Goal: Information Seeking & Learning: Learn about a topic

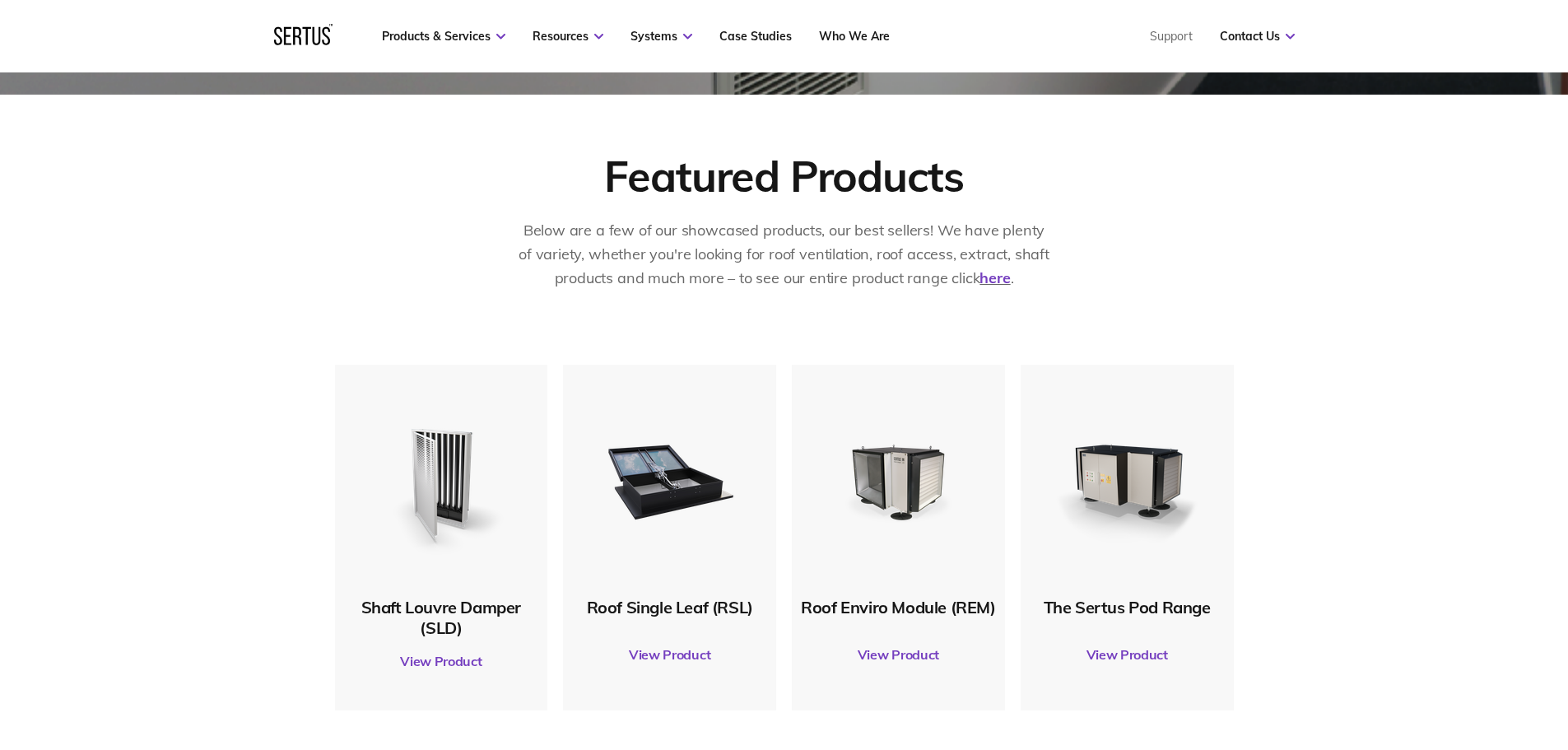
scroll to position [741, 0]
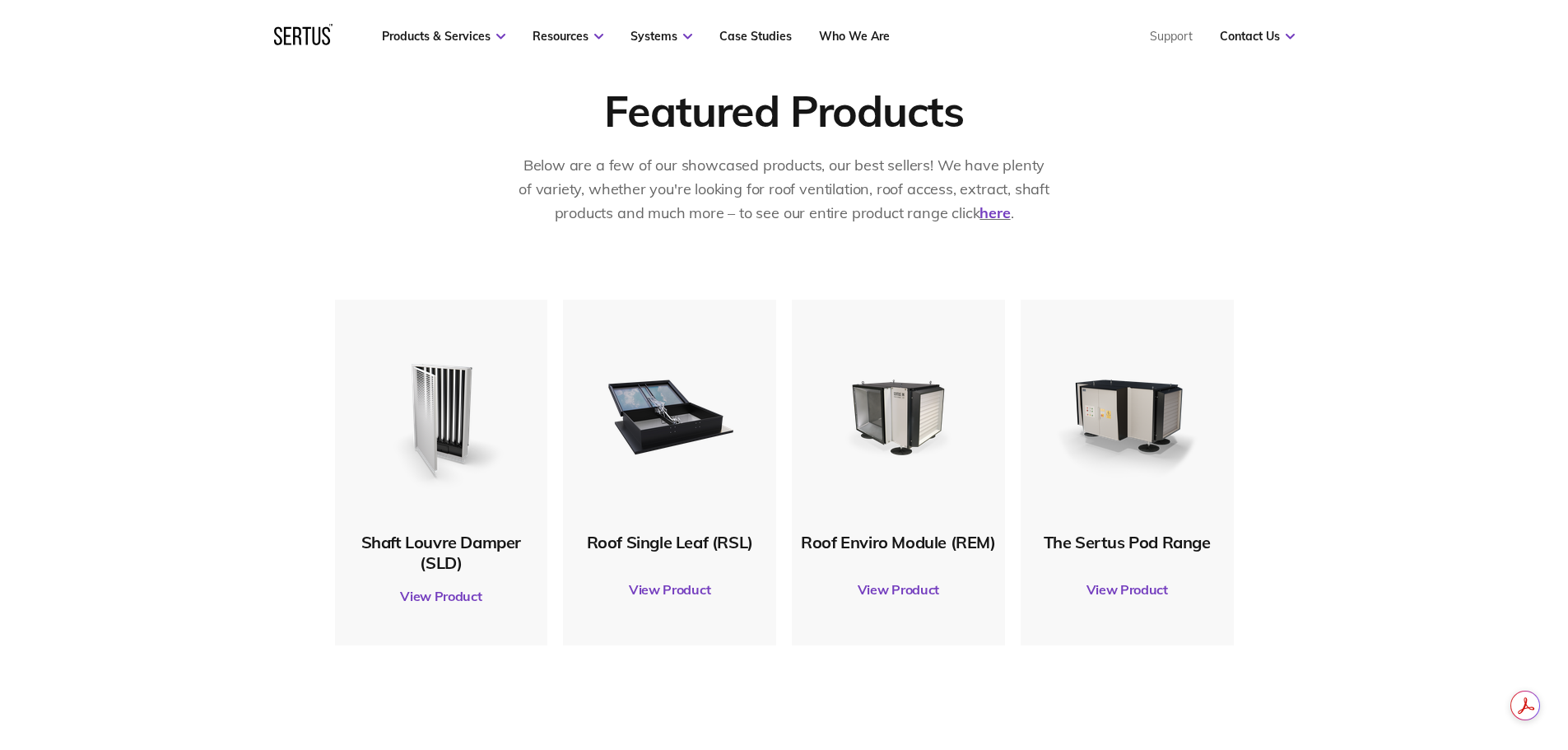
click at [670, 541] on div "Roof Single Leaf (RSL)" at bounding box center [669, 542] width 197 height 21
click at [661, 584] on link "View Product" at bounding box center [669, 589] width 197 height 46
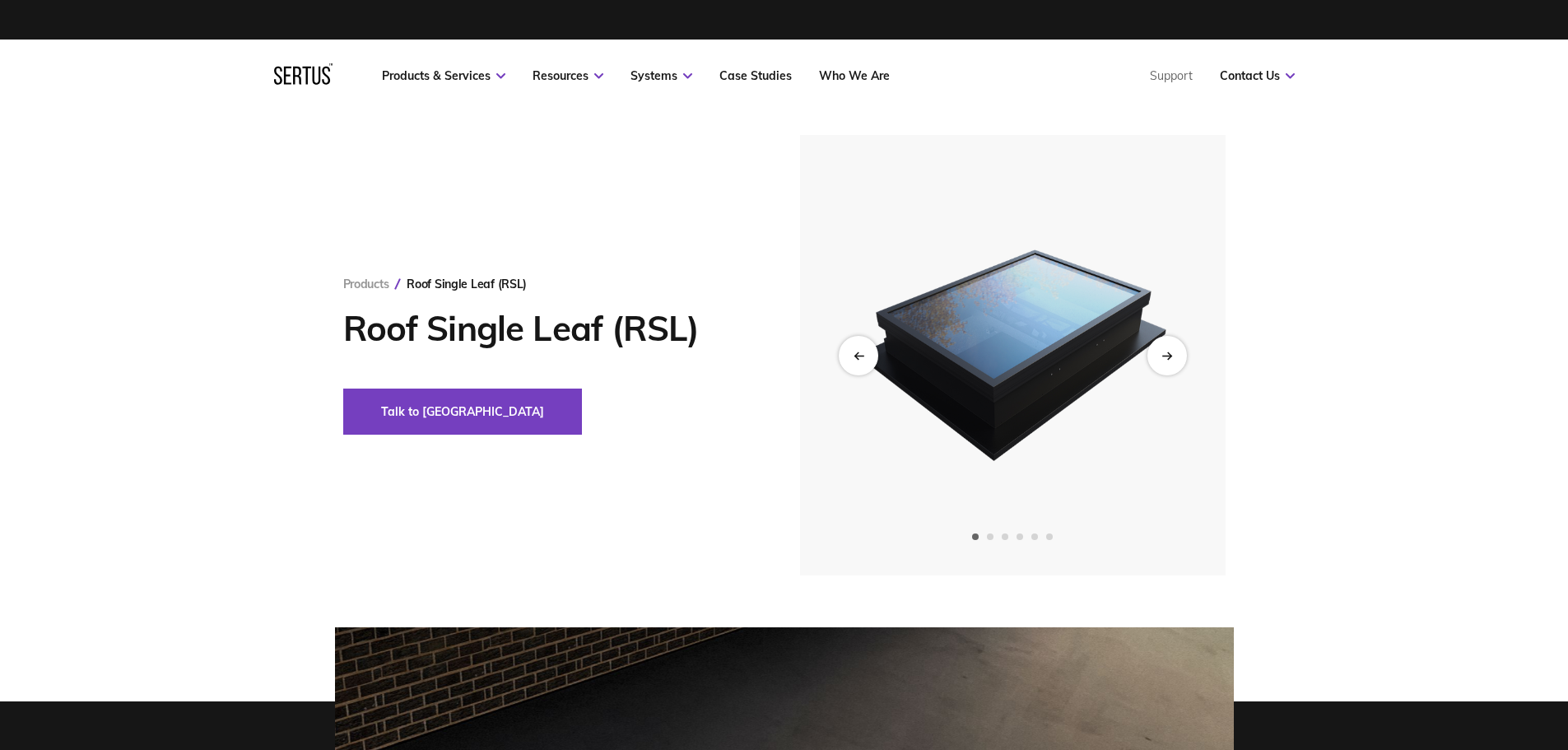
scroll to position [82, 0]
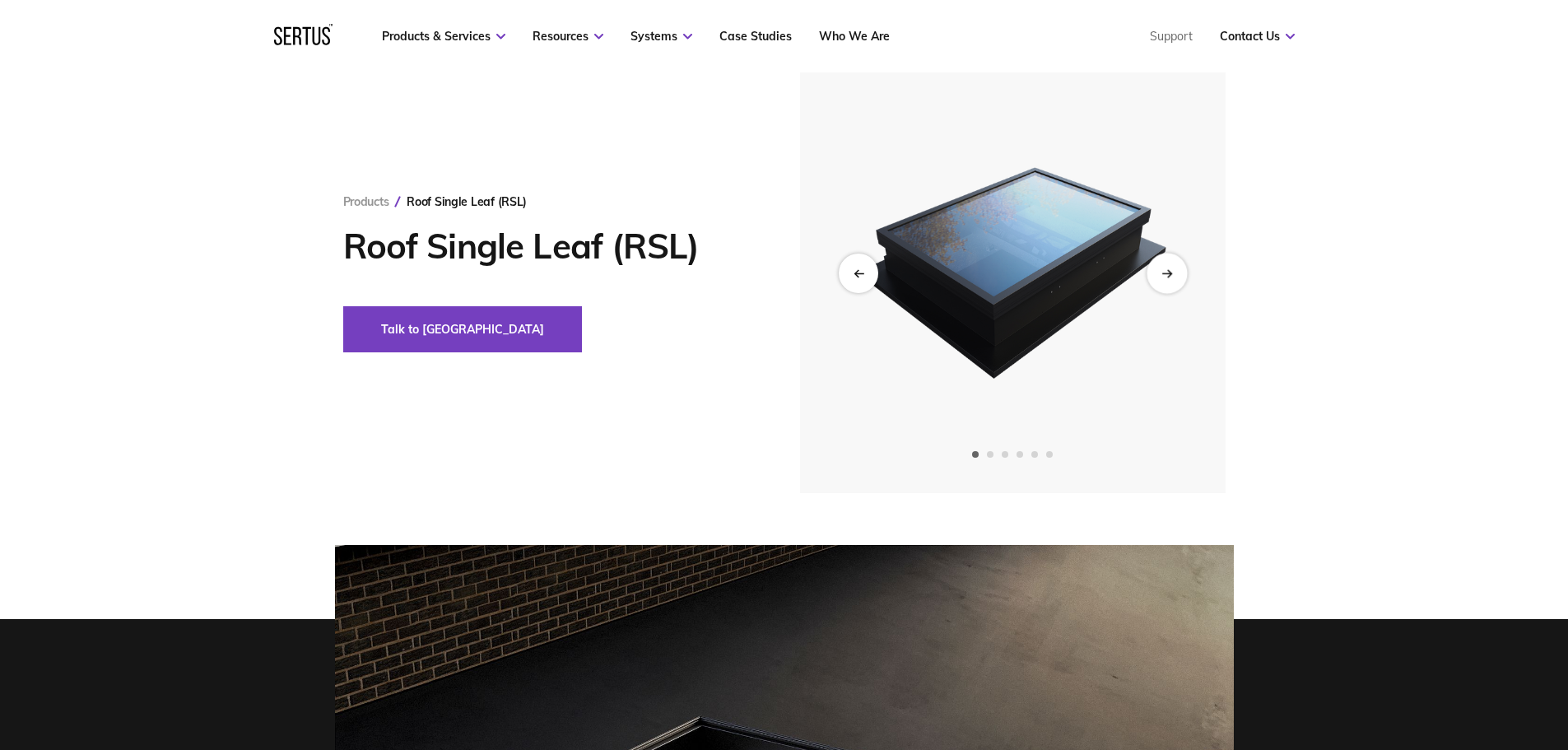
click at [1162, 273] on icon "Next slide" at bounding box center [1167, 273] width 11 height 9
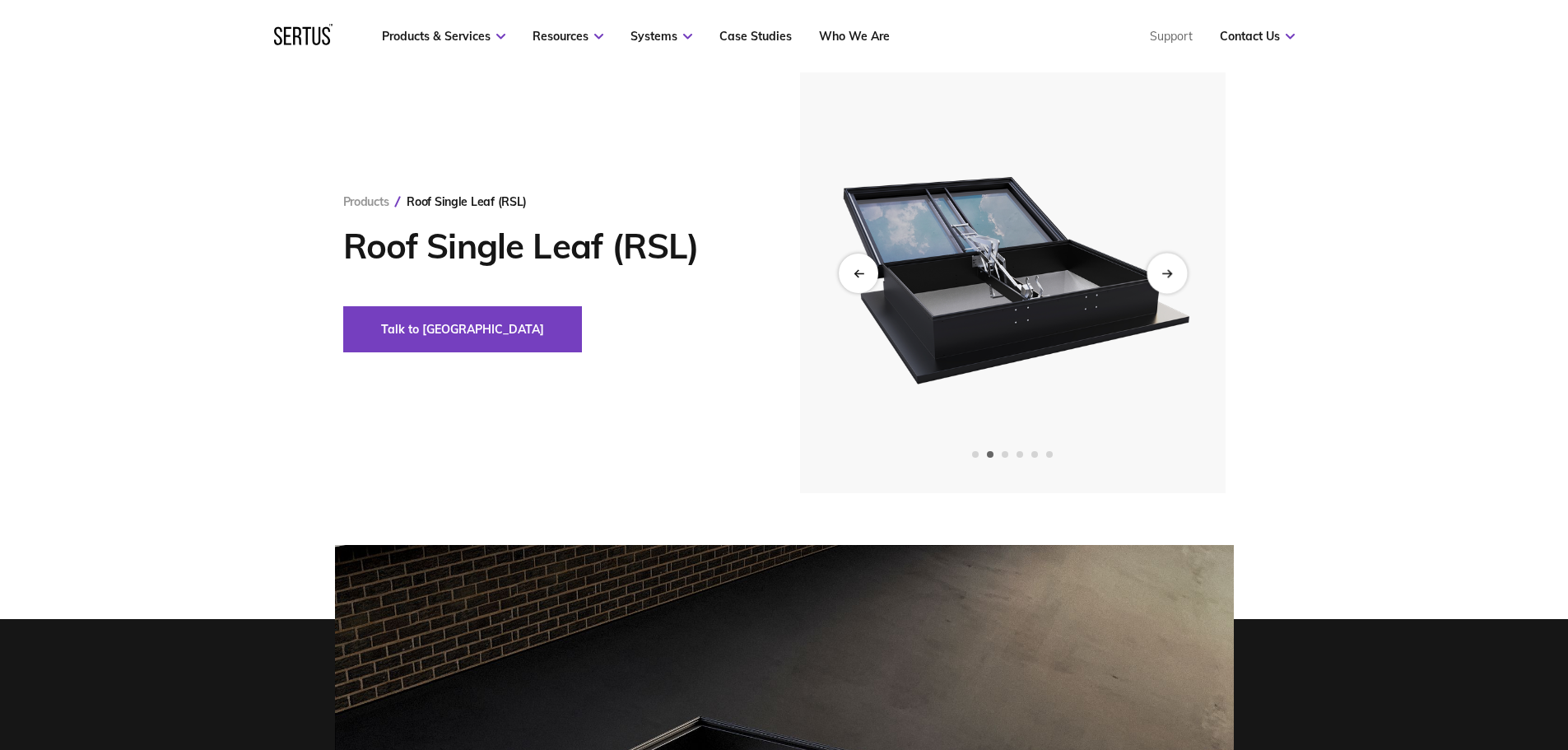
click at [1162, 273] on icon "Next slide" at bounding box center [1167, 273] width 11 height 9
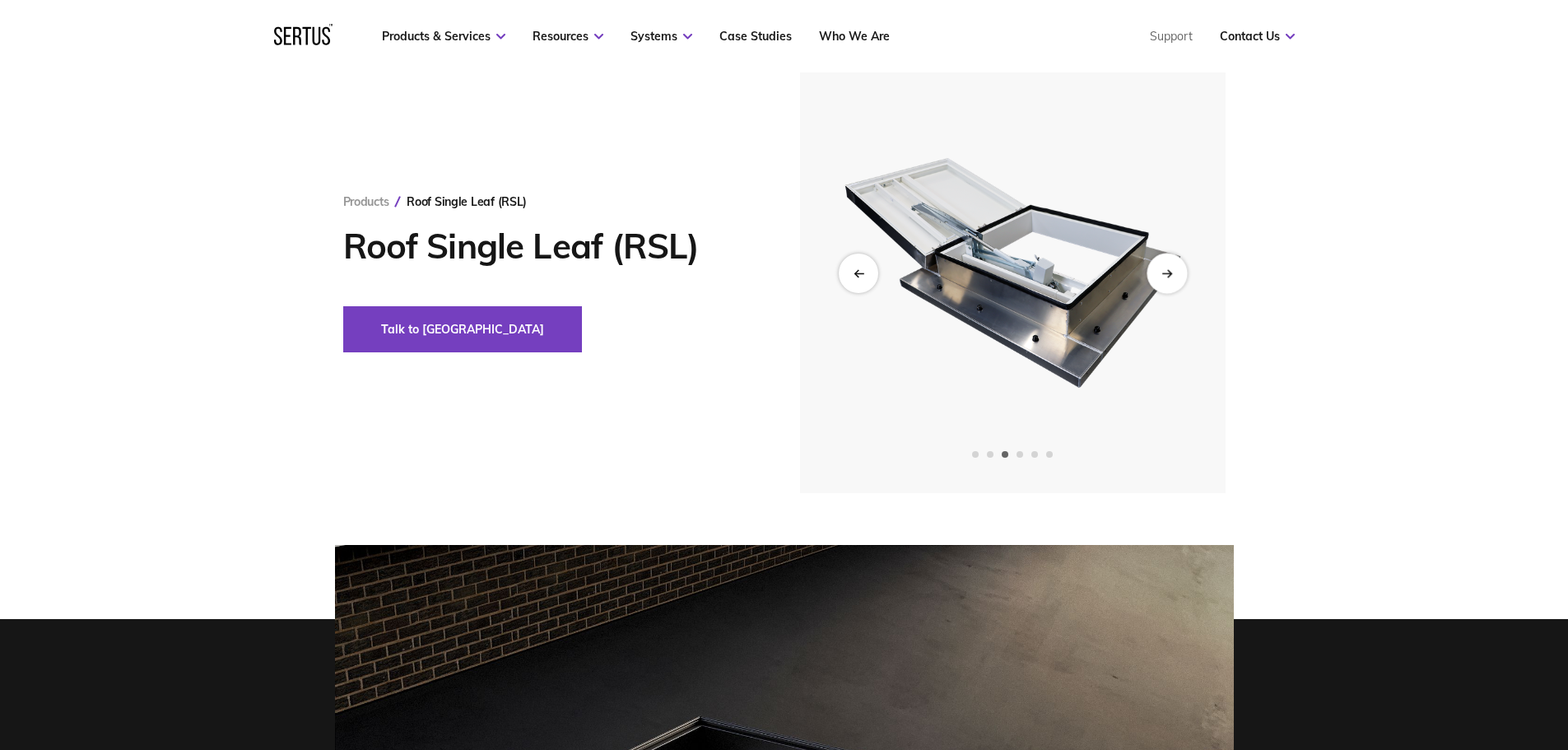
click at [1162, 273] on icon "Next slide" at bounding box center [1167, 273] width 11 height 9
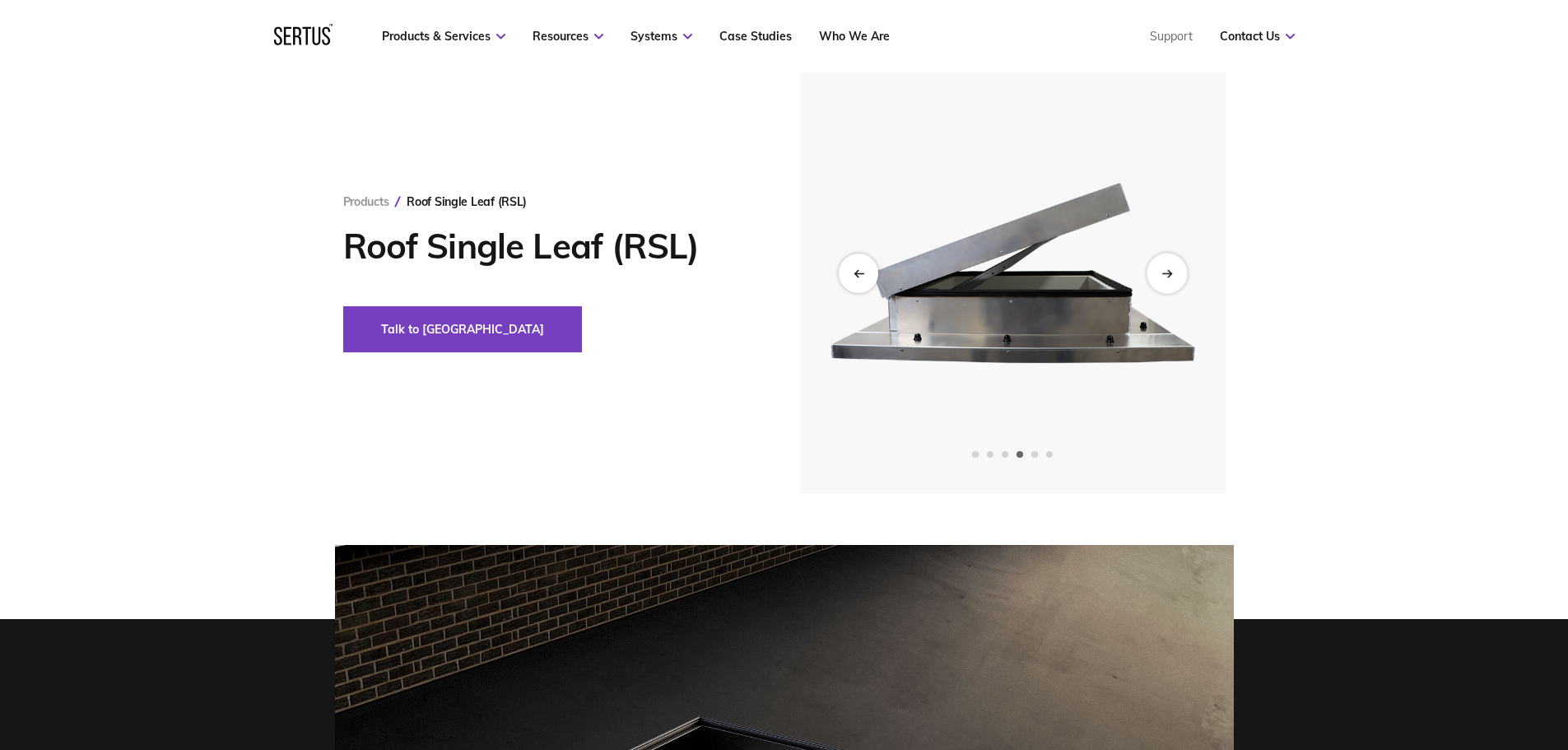
click at [1162, 273] on icon "Next slide" at bounding box center [1167, 273] width 11 height 9
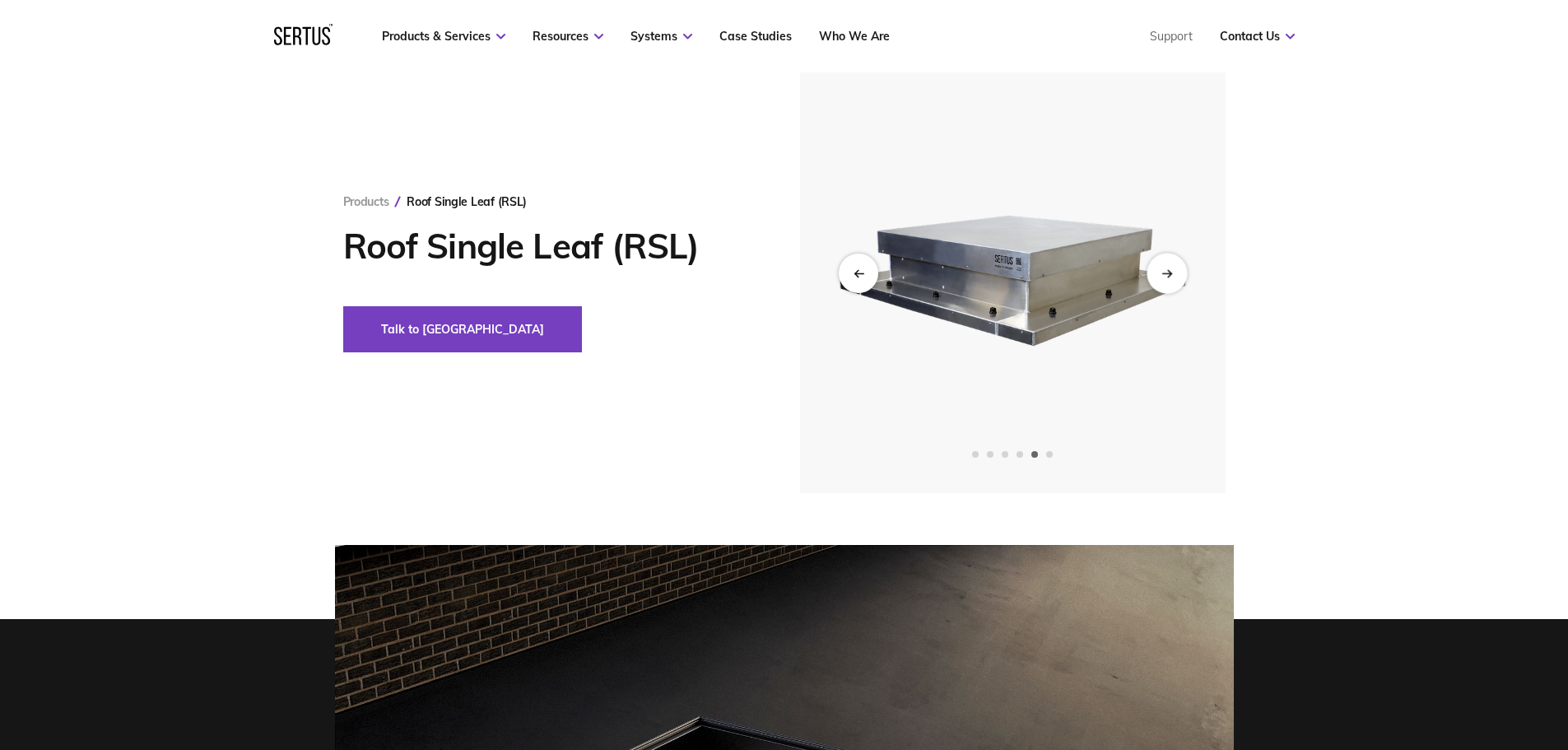
click at [1162, 273] on icon "Next slide" at bounding box center [1167, 273] width 11 height 9
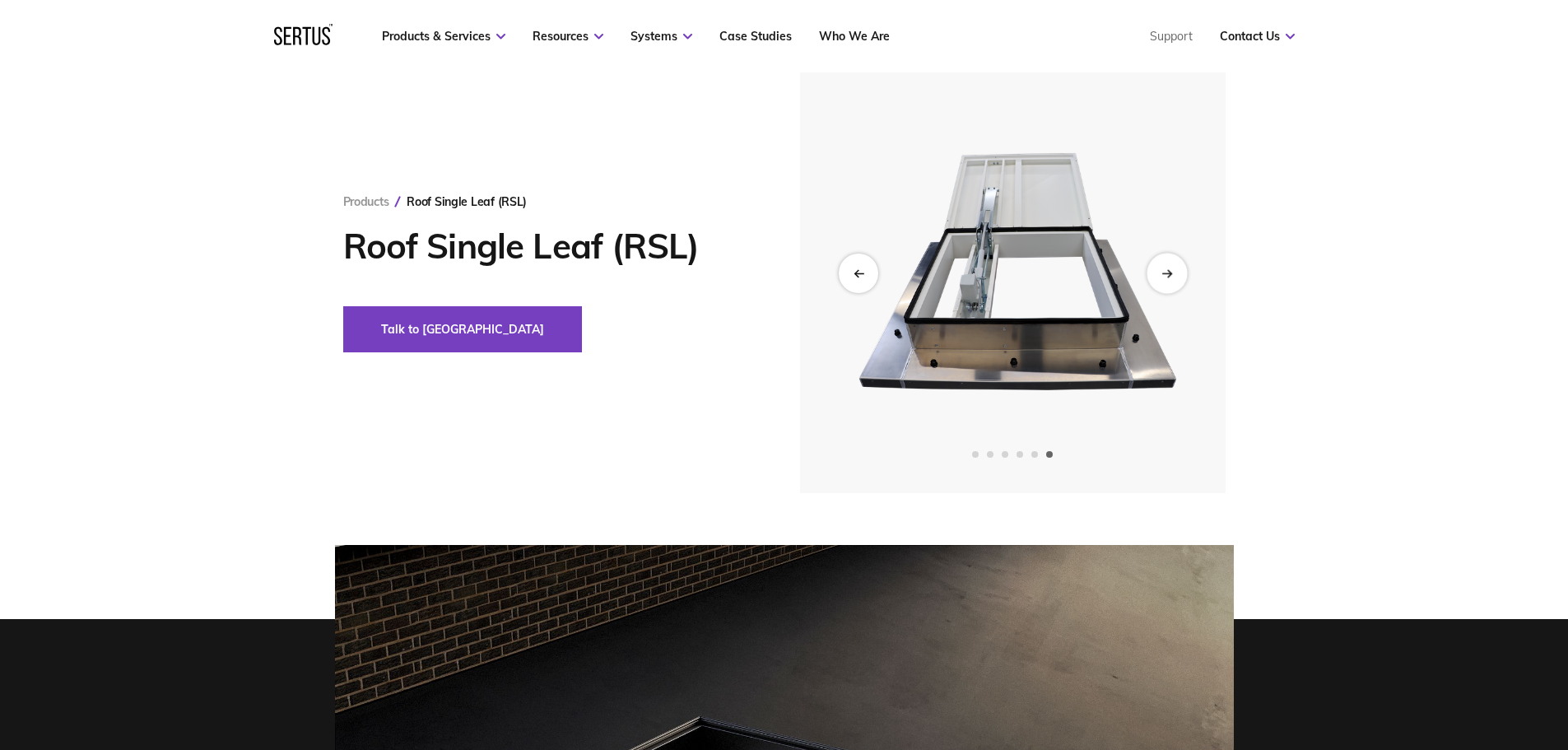
click at [1162, 273] on icon "Next slide" at bounding box center [1167, 273] width 11 height 9
click at [851, 270] on div "Previous slide" at bounding box center [858, 273] width 41 height 41
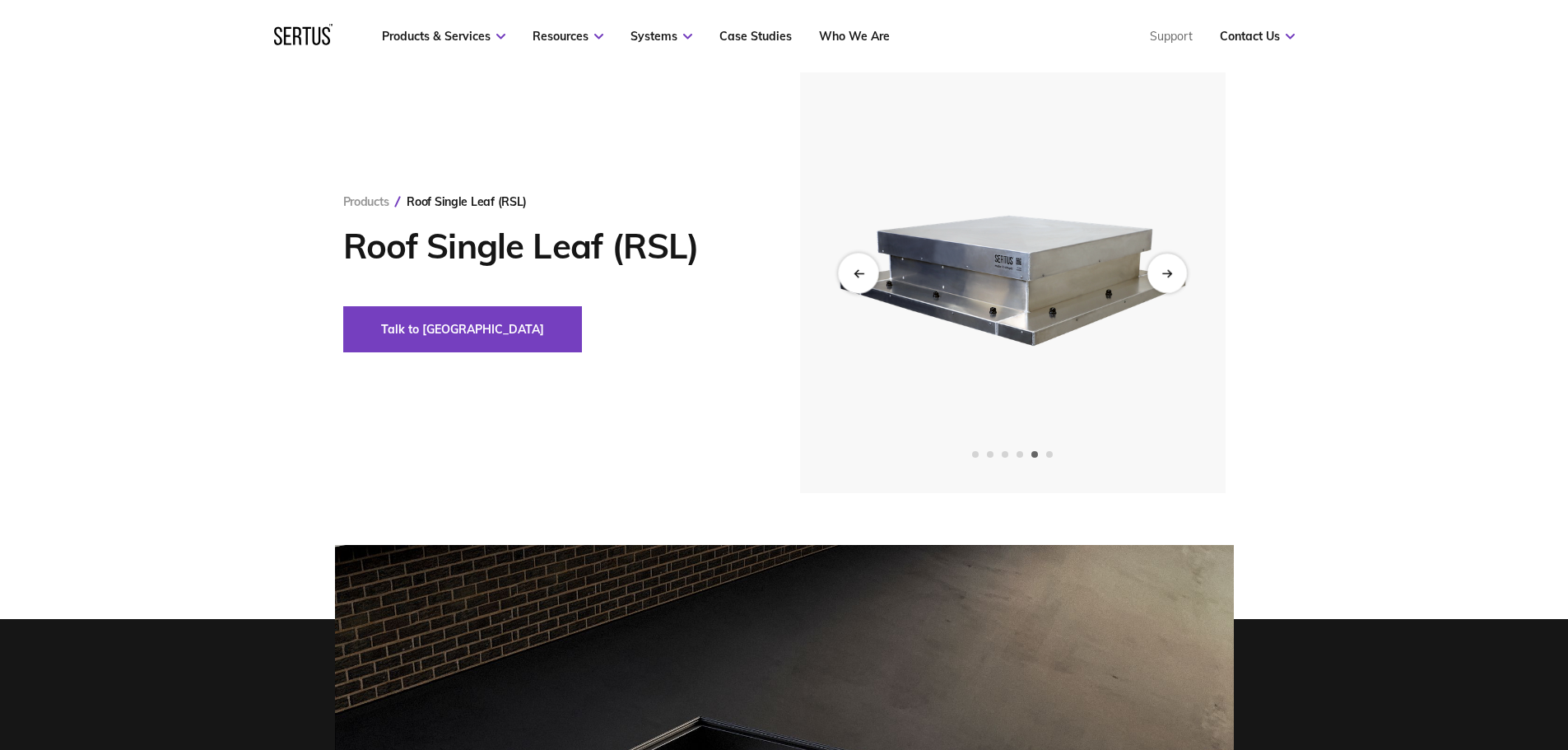
click at [851, 270] on div "Previous slide" at bounding box center [858, 273] width 41 height 41
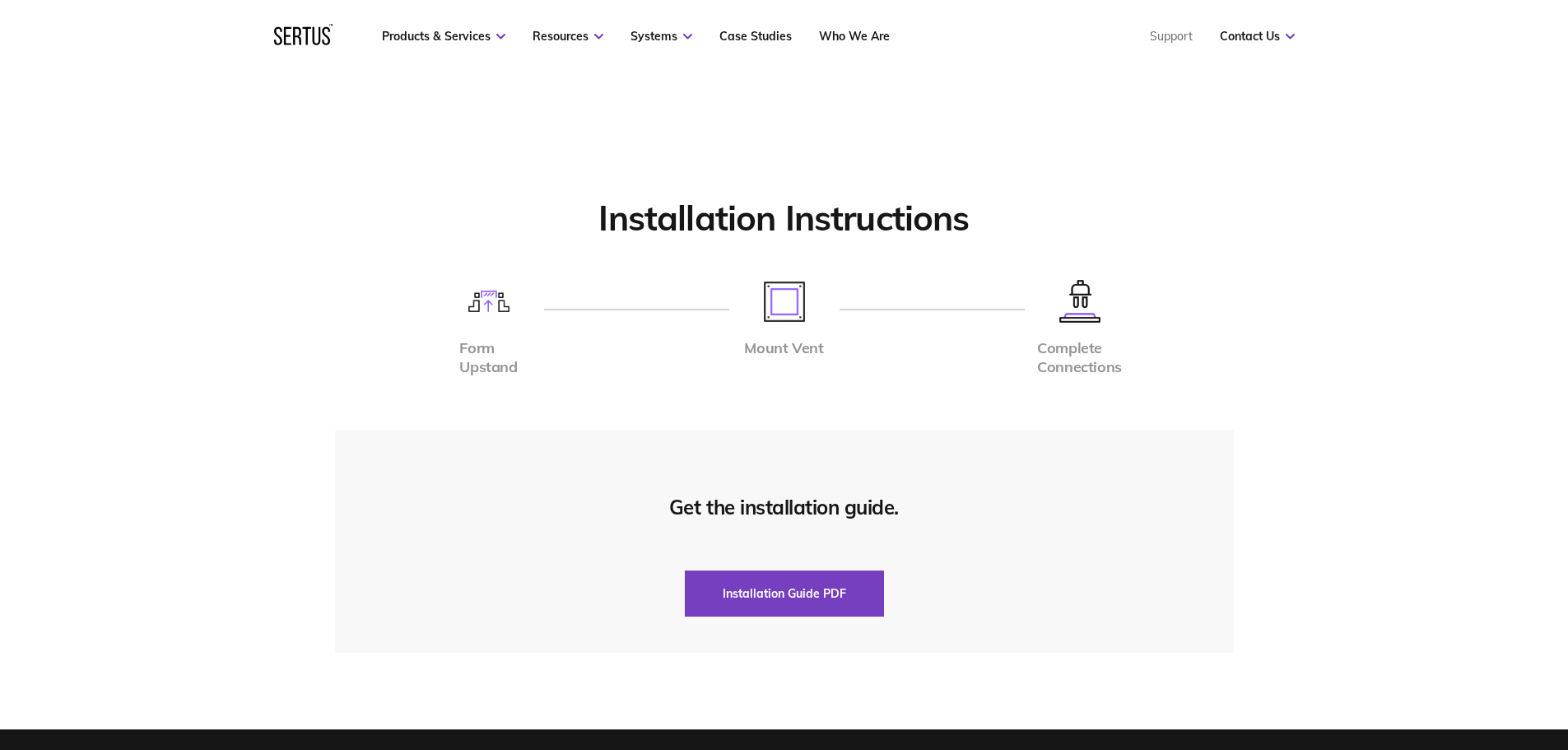
scroll to position [3870, 0]
